Goal: Task Accomplishment & Management: Manage account settings

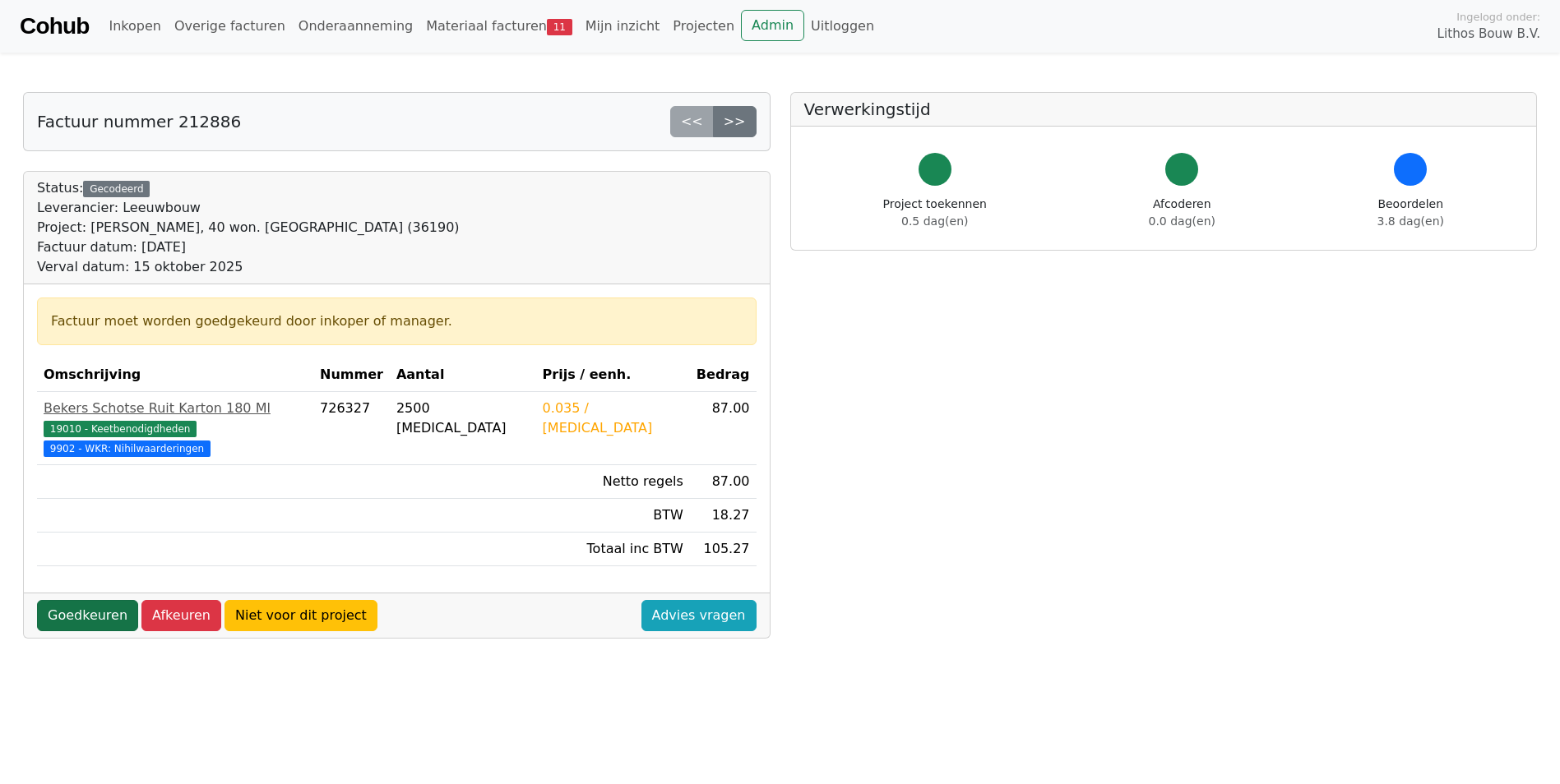
click at [112, 600] on link "Goedkeuren" at bounding box center [87, 616] width 101 height 31
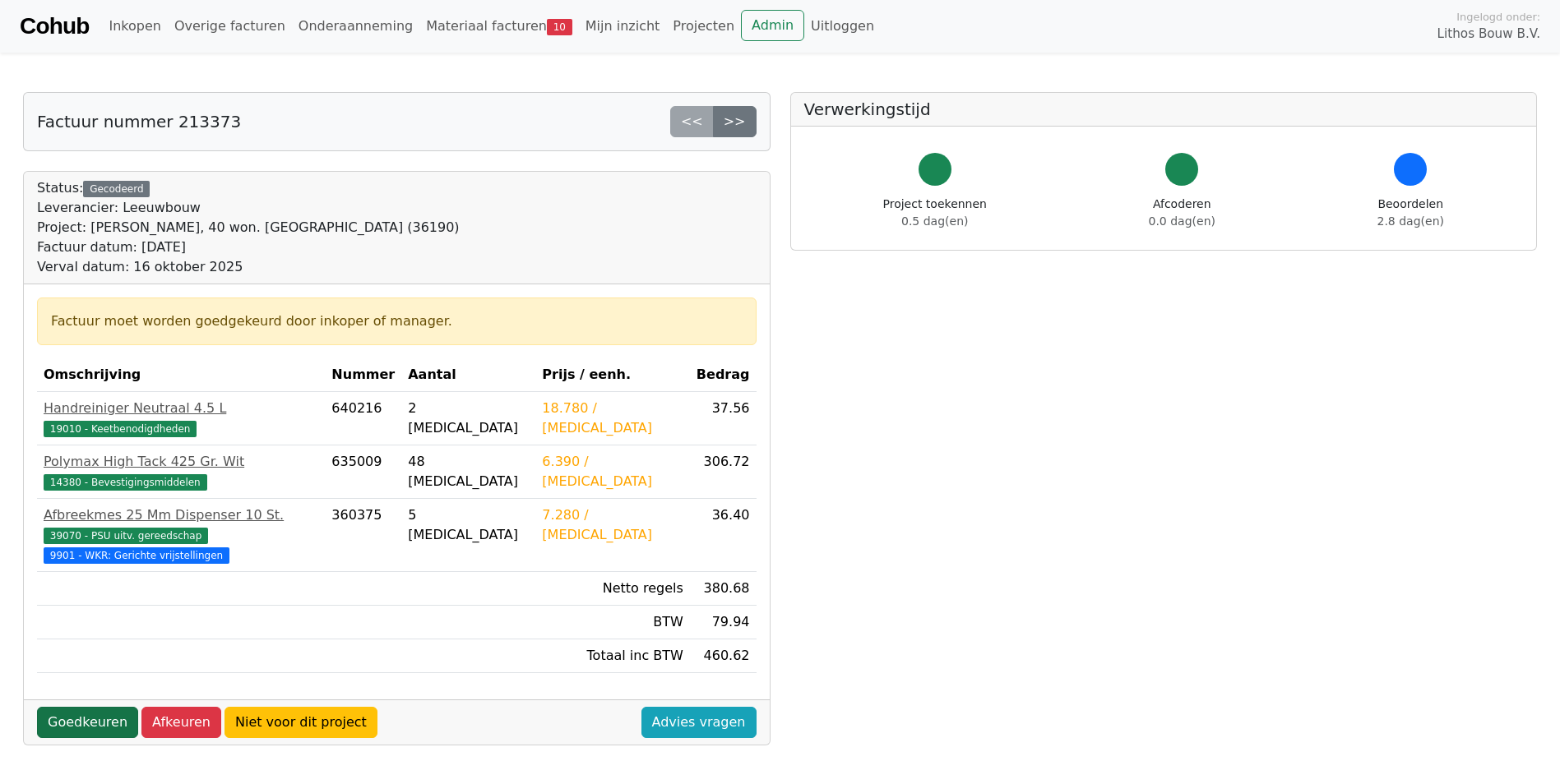
click at [108, 707] on link "Goedkeuren" at bounding box center [87, 722] width 101 height 31
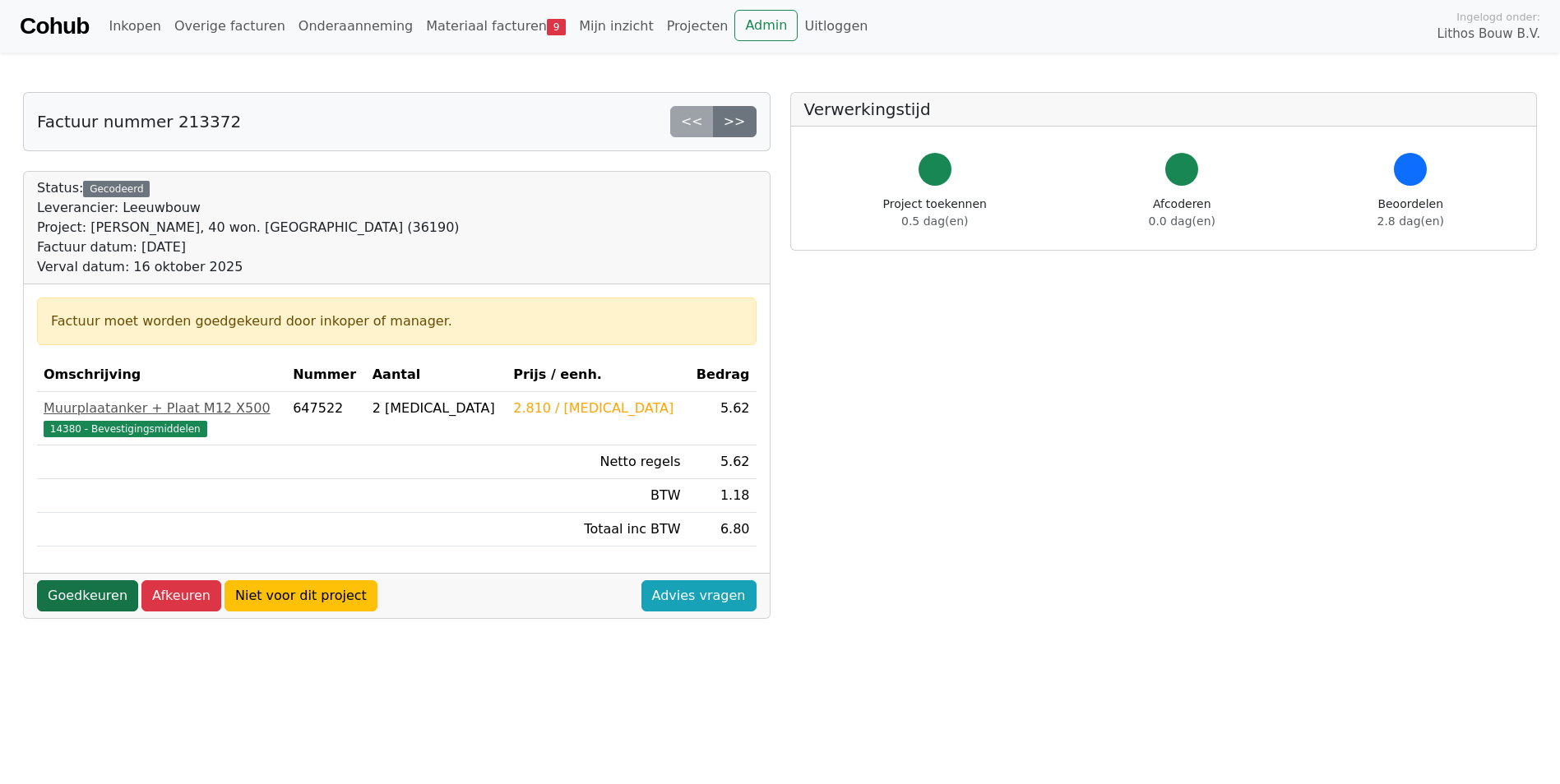
click at [98, 588] on link "Goedkeuren" at bounding box center [87, 595] width 101 height 31
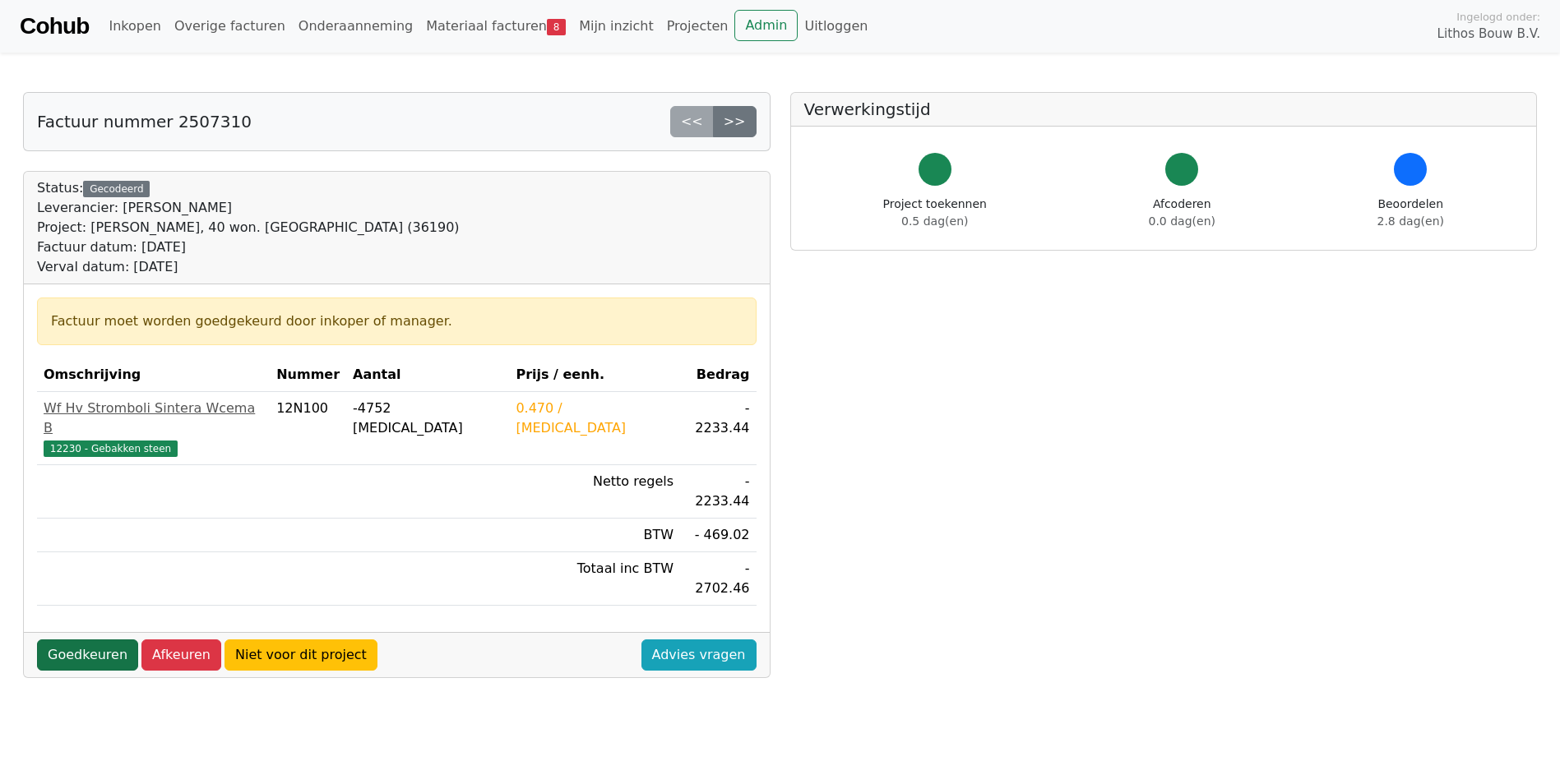
click at [104, 639] on link "Goedkeuren" at bounding box center [87, 655] width 101 height 31
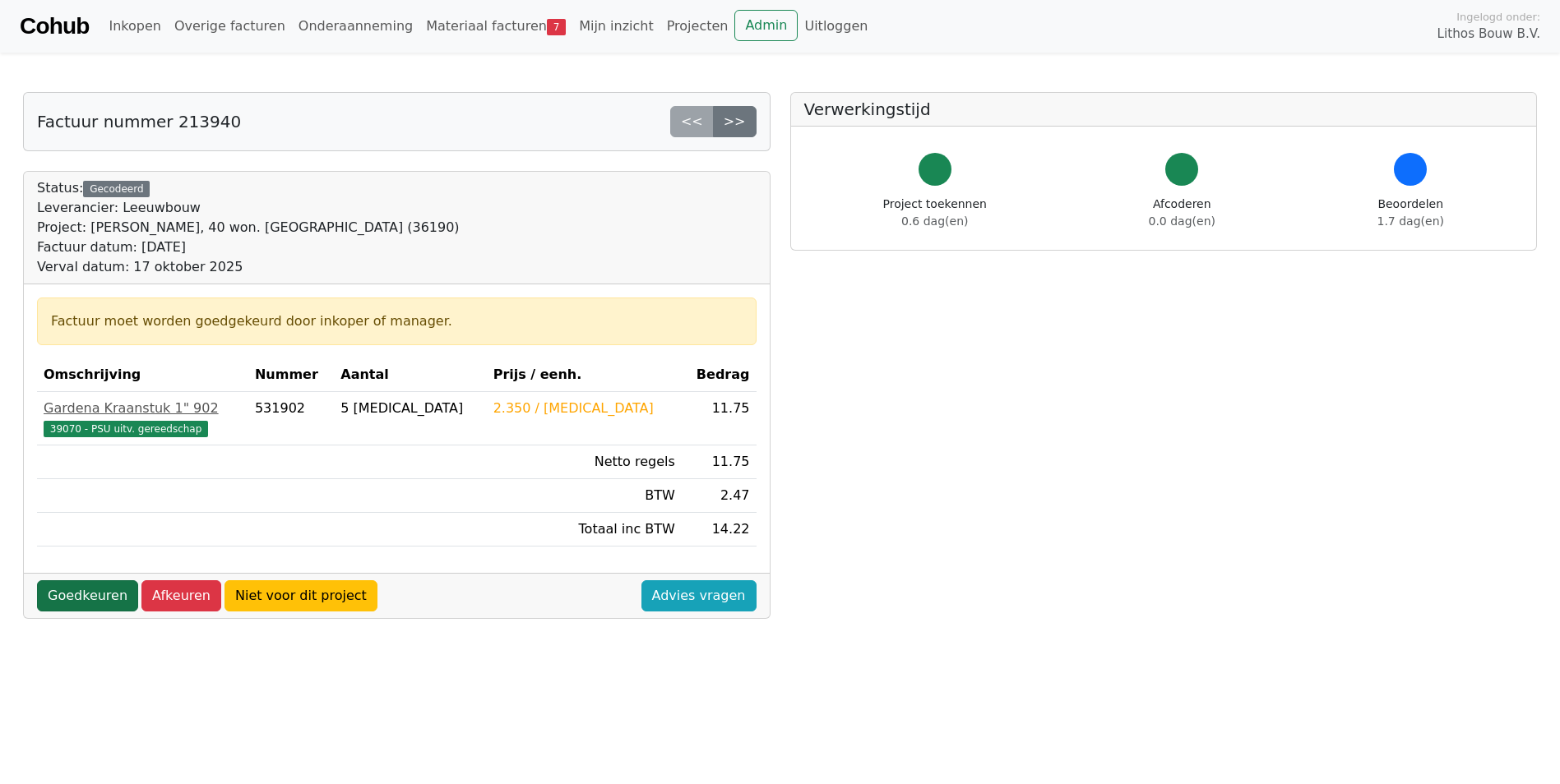
click at [105, 596] on link "Goedkeuren" at bounding box center [87, 595] width 101 height 31
click at [93, 600] on link "Goedkeuren" at bounding box center [87, 595] width 101 height 31
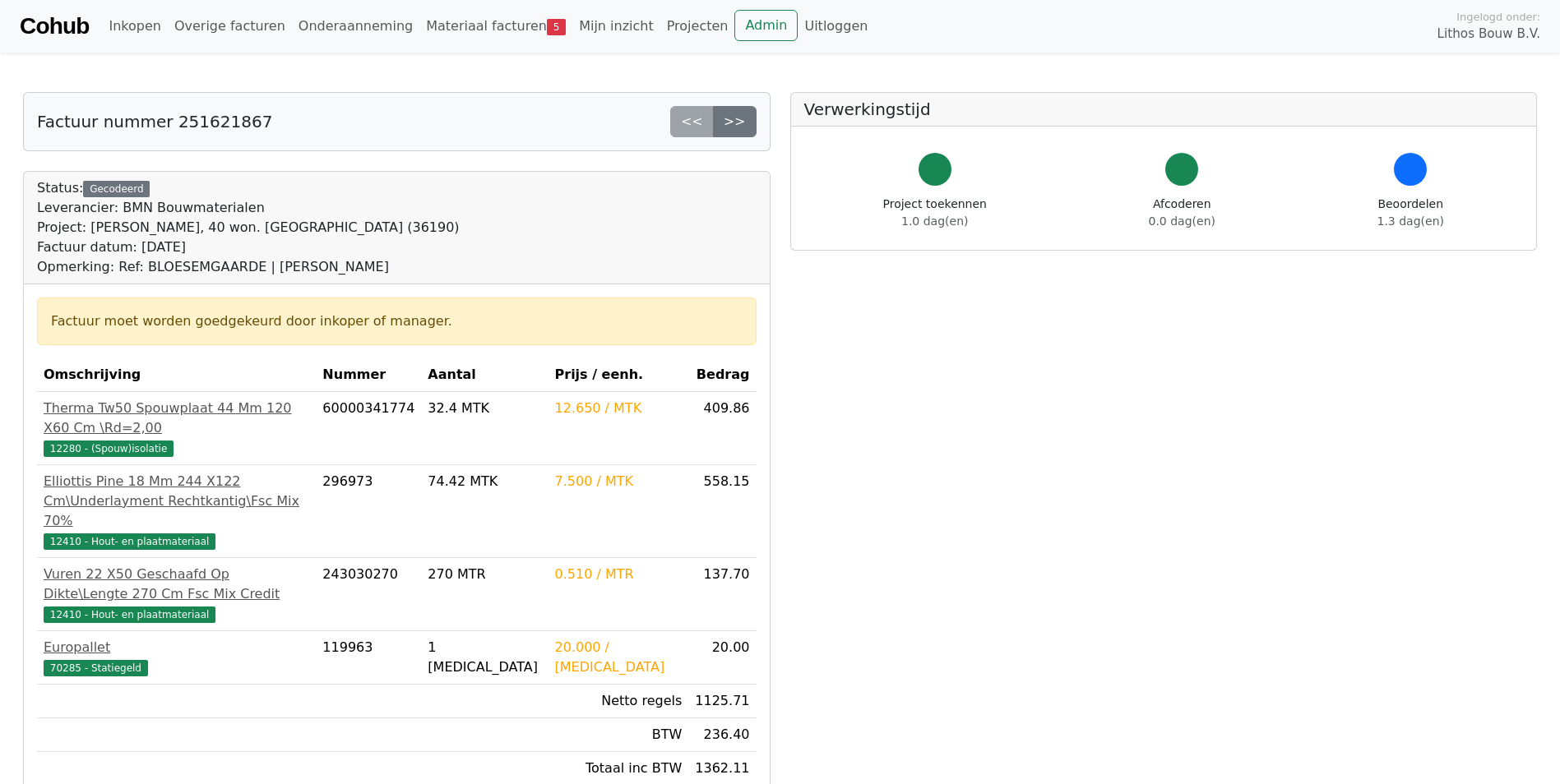
scroll to position [329, 0]
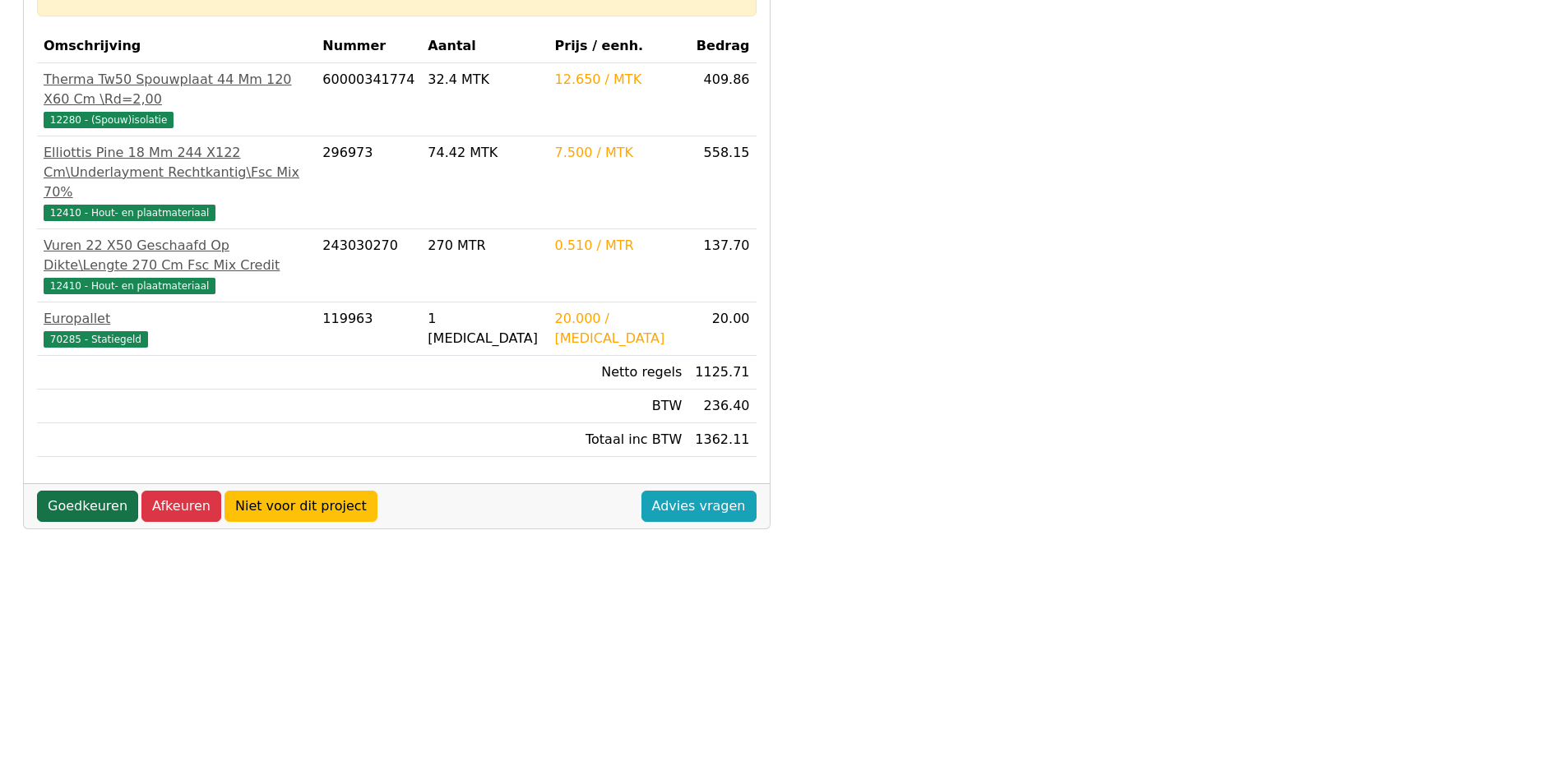
click at [96, 491] on link "Goedkeuren" at bounding box center [87, 506] width 101 height 31
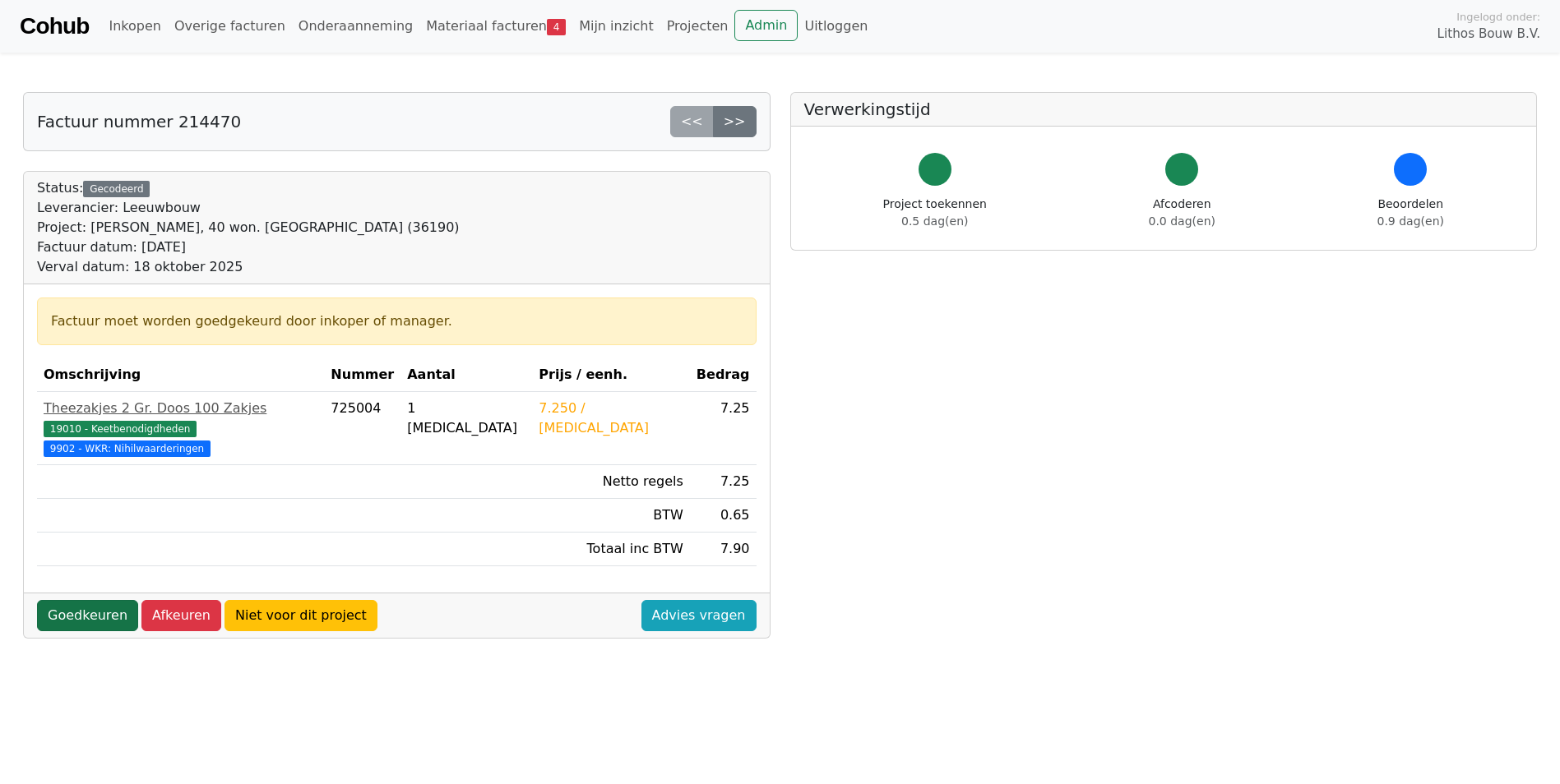
click at [104, 600] on link "Goedkeuren" at bounding box center [87, 616] width 101 height 31
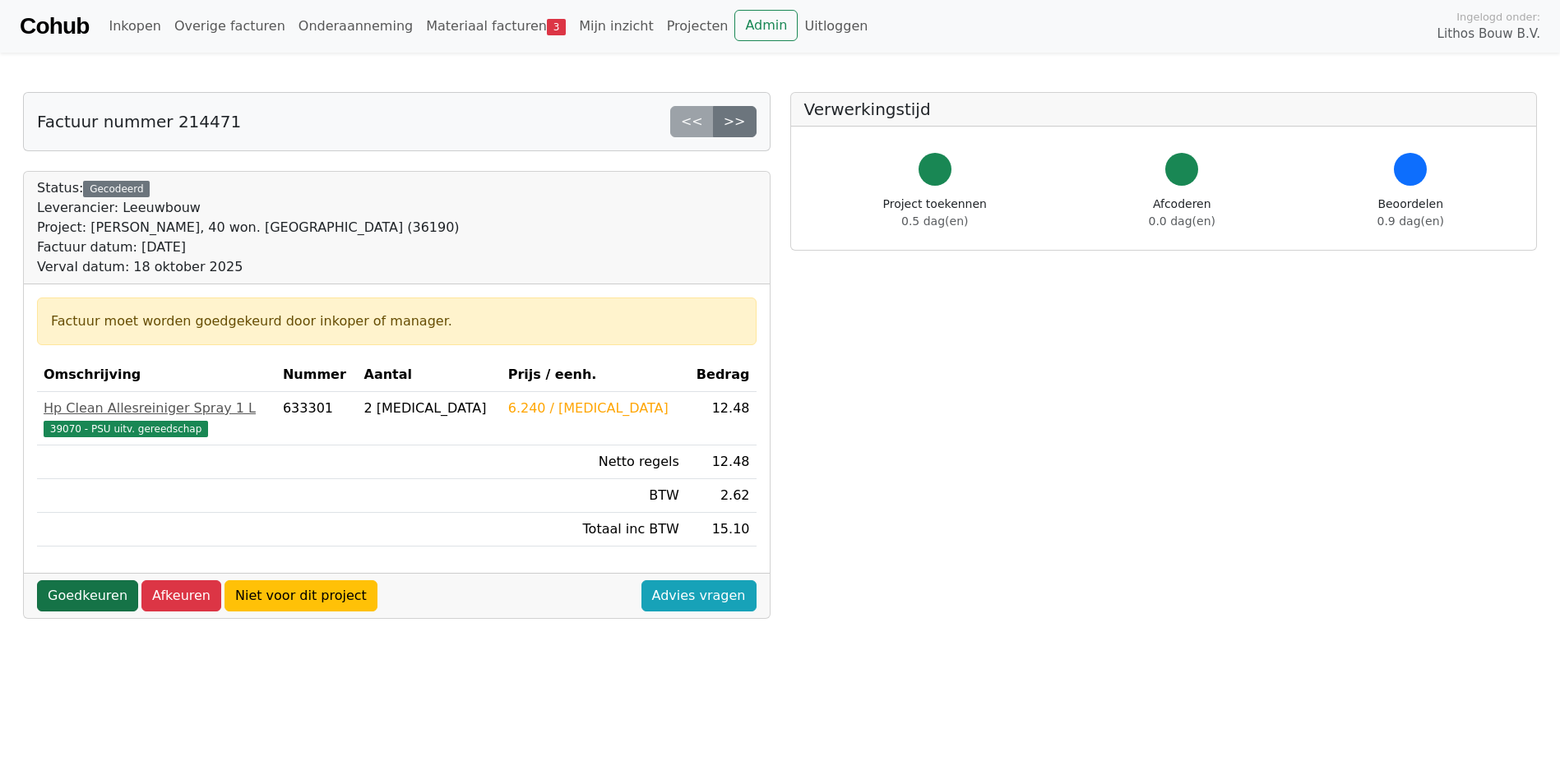
click at [102, 598] on link "Goedkeuren" at bounding box center [87, 595] width 101 height 31
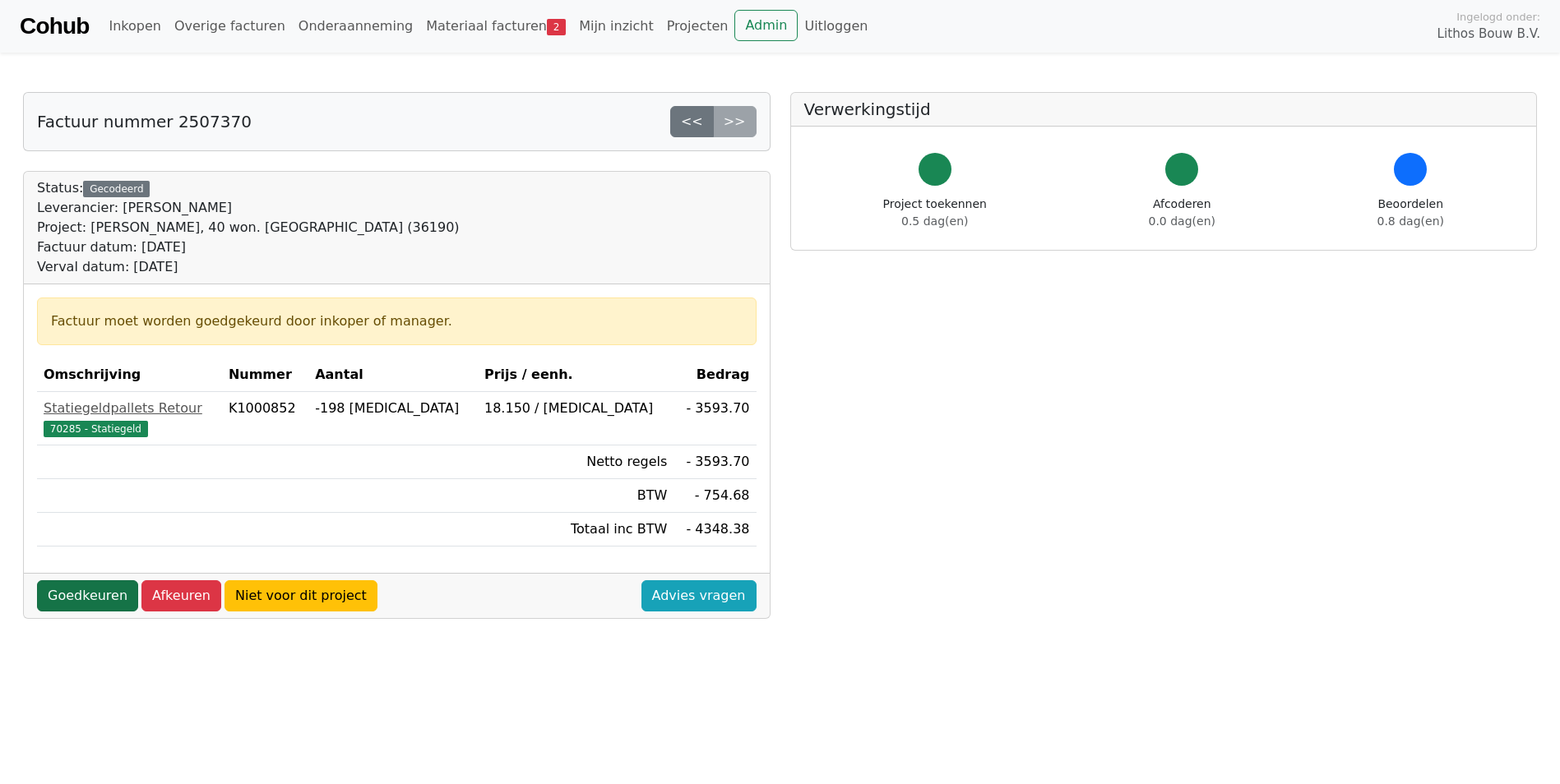
click at [111, 598] on link "Goedkeuren" at bounding box center [87, 595] width 101 height 31
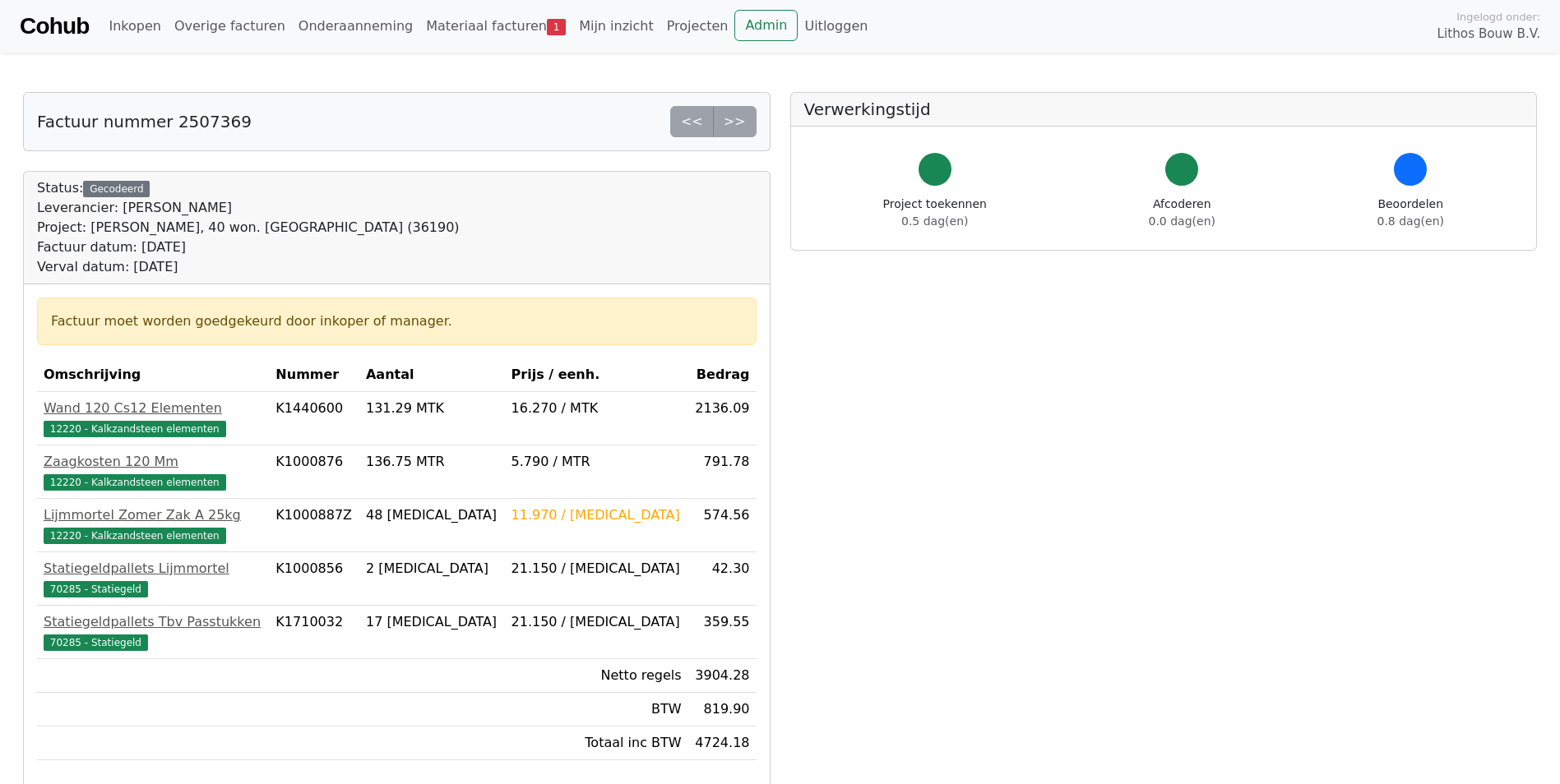
scroll to position [329, 0]
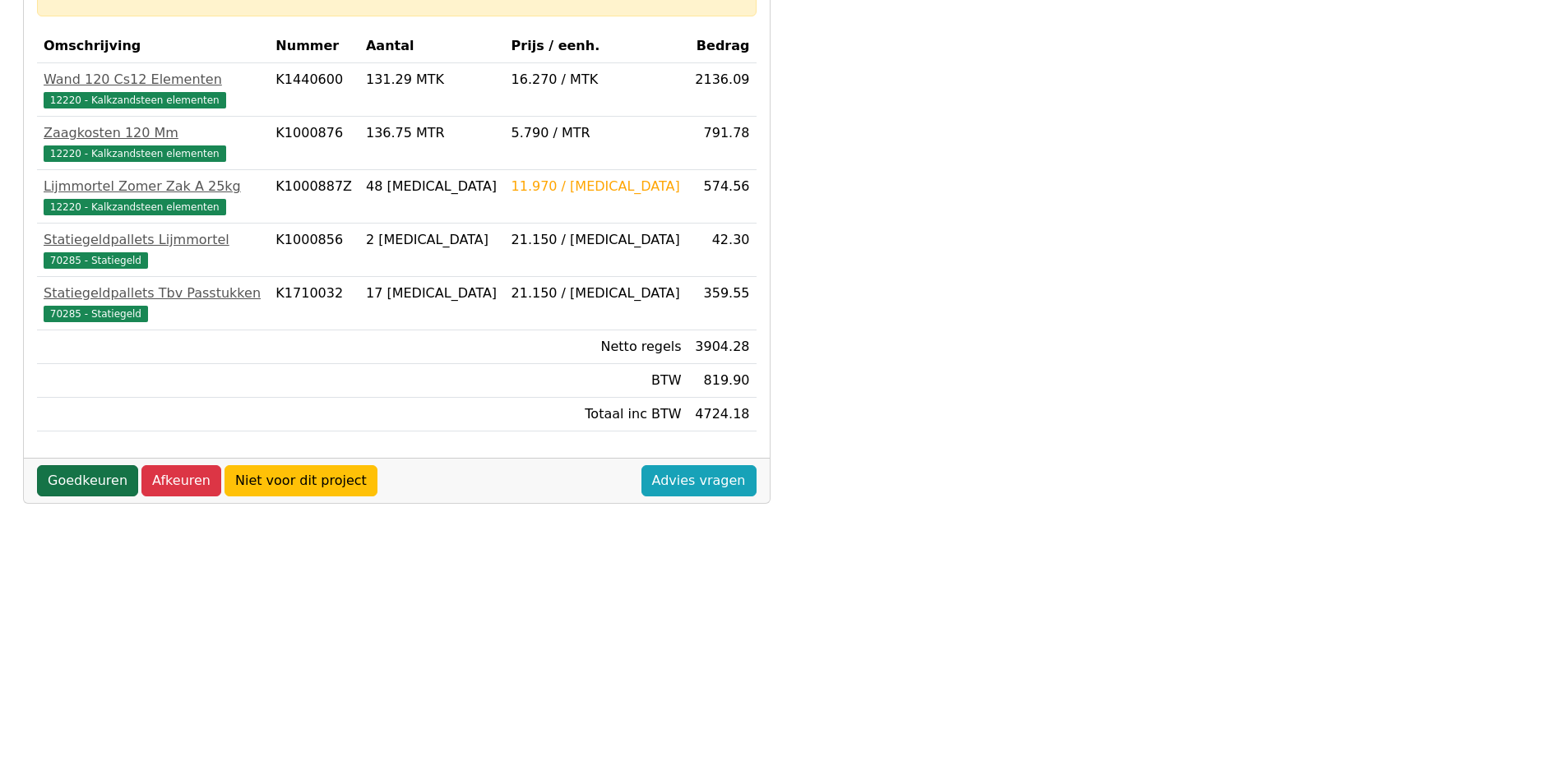
click at [120, 485] on link "Goedkeuren" at bounding box center [87, 480] width 101 height 31
